Goal: Task Accomplishment & Management: Use online tool/utility

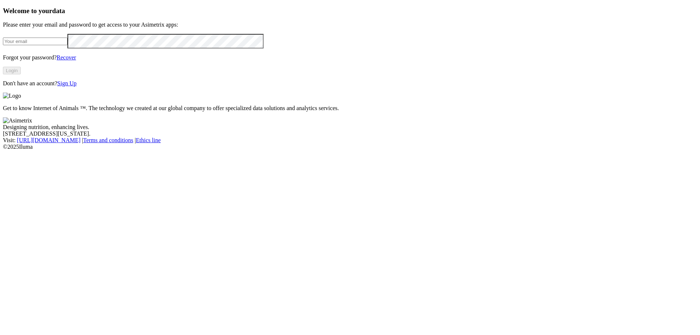
type input "[PERSON_NAME][EMAIL_ADDRESS][PERSON_NAME][DOMAIN_NAME]"
click at [28, 87] on div "Welcome to your data Please enter your email and password to get access to your…" at bounding box center [350, 47] width 694 height 80
click at [21, 74] on button "Login" at bounding box center [12, 71] width 18 height 8
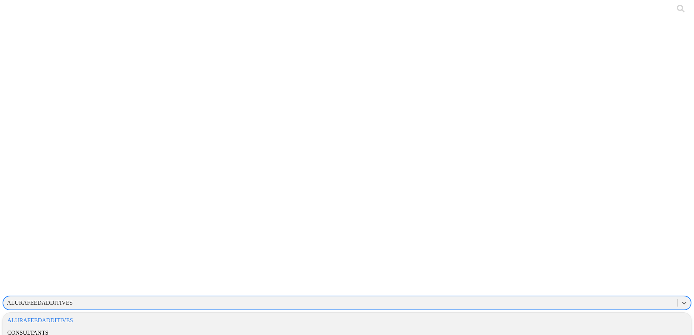
click at [73, 299] on div "ALURAFEEDADDITIVES" at bounding box center [40, 302] width 66 height 7
click at [561, 314] on div "ALURAFEEDADDITIVES" at bounding box center [347, 320] width 688 height 12
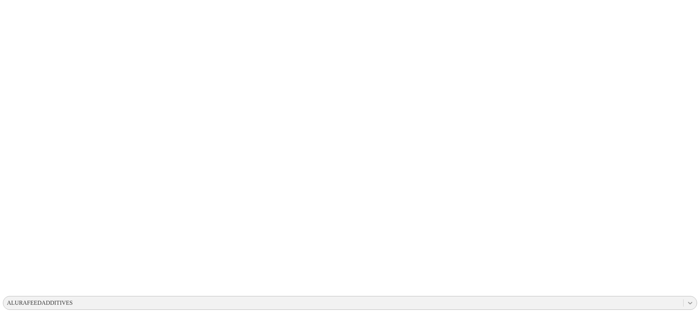
click at [686, 299] on icon at bounding box center [689, 302] width 7 height 7
